Goal: Information Seeking & Learning: Learn about a topic

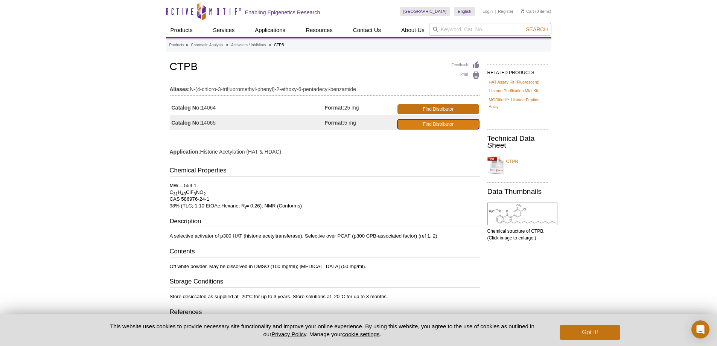
click at [421, 123] on link "Find Distributor" at bounding box center [439, 124] width 82 height 10
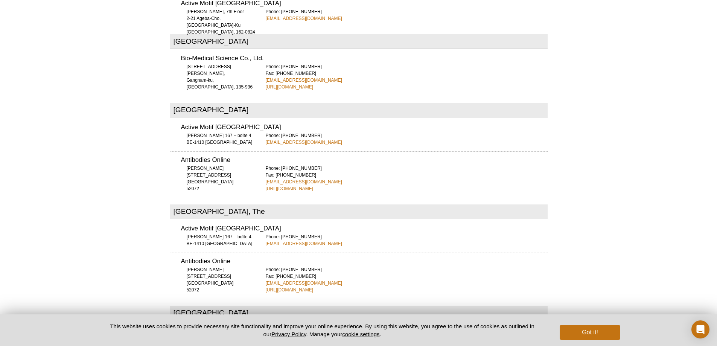
scroll to position [1888, 0]
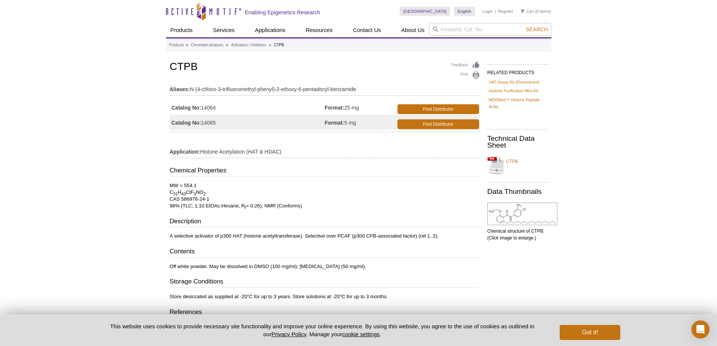
click at [131, 110] on div "Active Motif Logo Enabling Epigenetics Research 0 Search Skip to content Active…" at bounding box center [358, 231] width 717 height 462
click at [80, 83] on div "Active Motif Logo Enabling Epigenetics Research 0 Search Skip to content Active…" at bounding box center [358, 231] width 717 height 462
drag, startPoint x: 225, startPoint y: 235, endPoint x: 479, endPoint y: 239, distance: 253.8
click at [479, 239] on p "A selective activator of p300 HAT (histone acetyltransferase). Selective over P…" at bounding box center [325, 236] width 310 height 7
click at [125, 264] on div "Active Motif Logo Enabling Epigenetics Research 0 Search Skip to content Active…" at bounding box center [358, 231] width 717 height 462
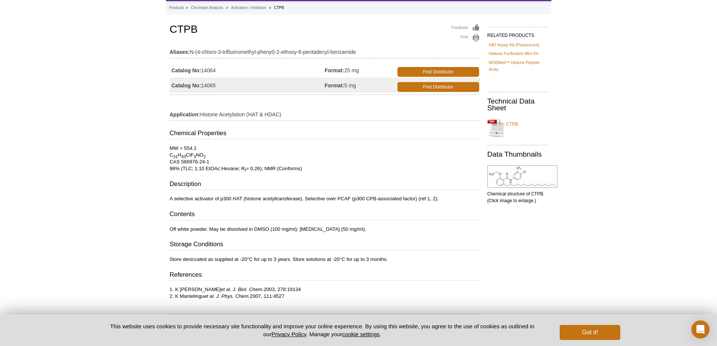
scroll to position [38, 0]
